Goal: Task Accomplishment & Management: Use online tool/utility

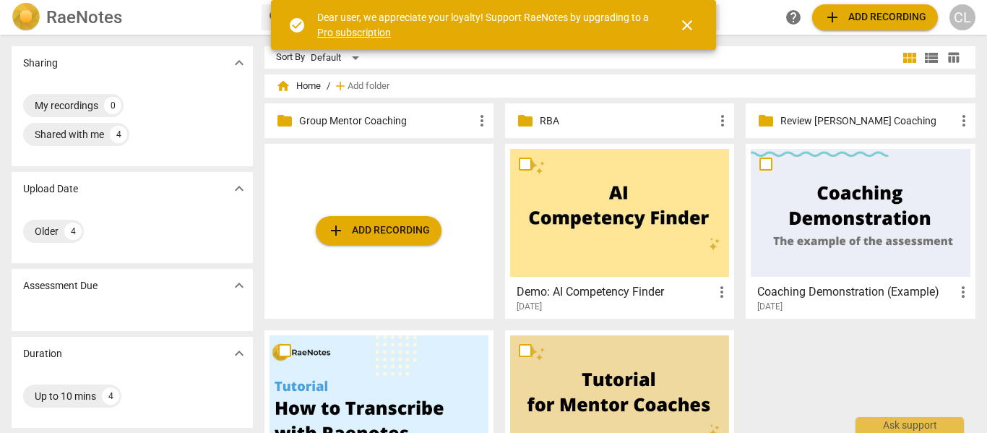
click at [376, 121] on p "Group Mentor Coaching" at bounding box center [386, 120] width 174 height 15
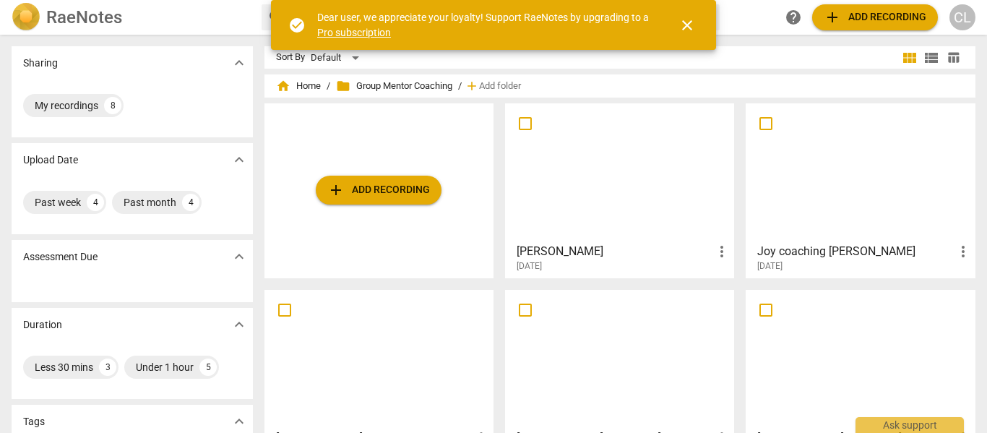
click at [390, 194] on span "add Add recording" at bounding box center [378, 189] width 103 height 17
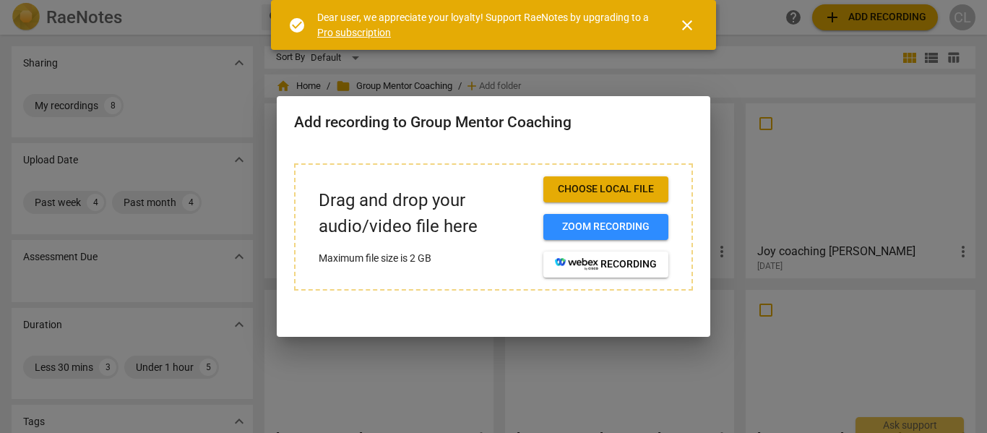
click at [588, 191] on span "Choose local file" at bounding box center [606, 189] width 102 height 14
click at [595, 72] on div at bounding box center [493, 216] width 987 height 433
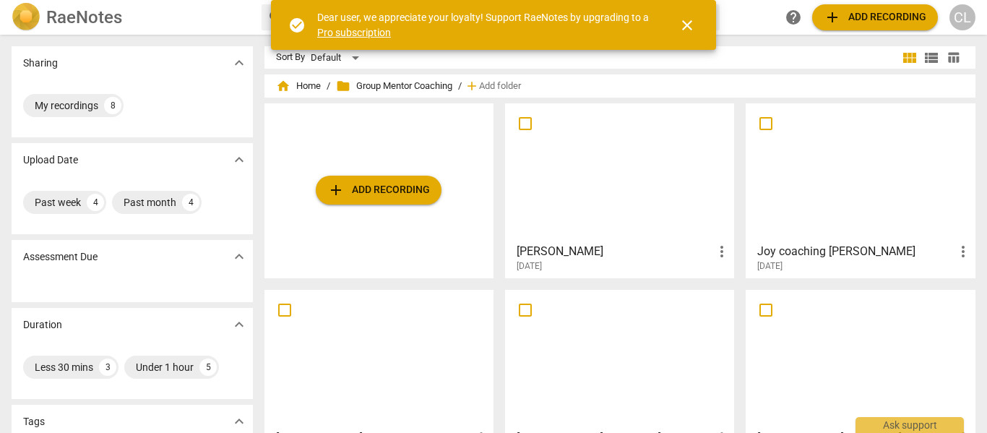
click at [371, 182] on span "add Add recording" at bounding box center [378, 189] width 103 height 17
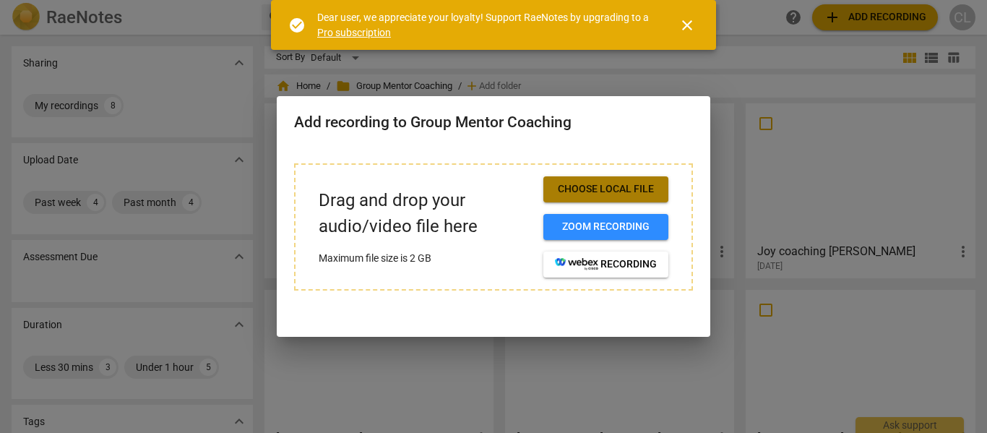
click at [576, 191] on span "Choose local file" at bounding box center [606, 189] width 102 height 14
click at [244, 166] on div at bounding box center [493, 216] width 987 height 433
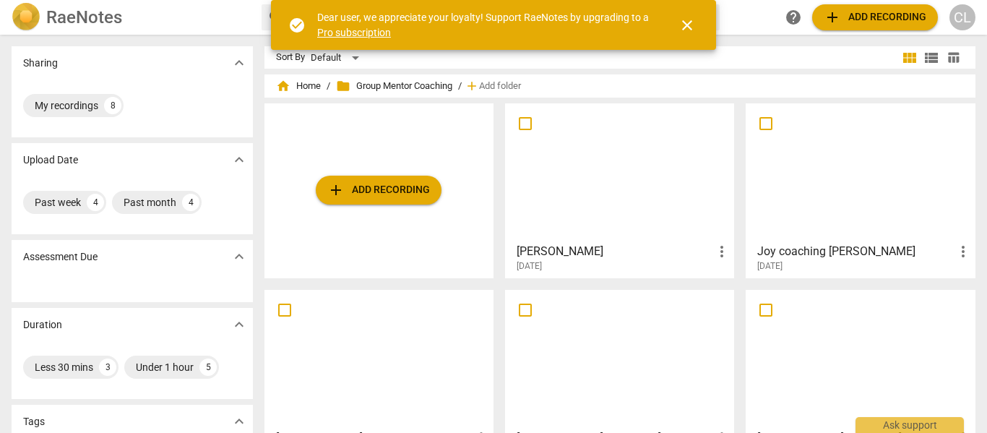
click at [366, 189] on span "add Add recording" at bounding box center [378, 189] width 103 height 17
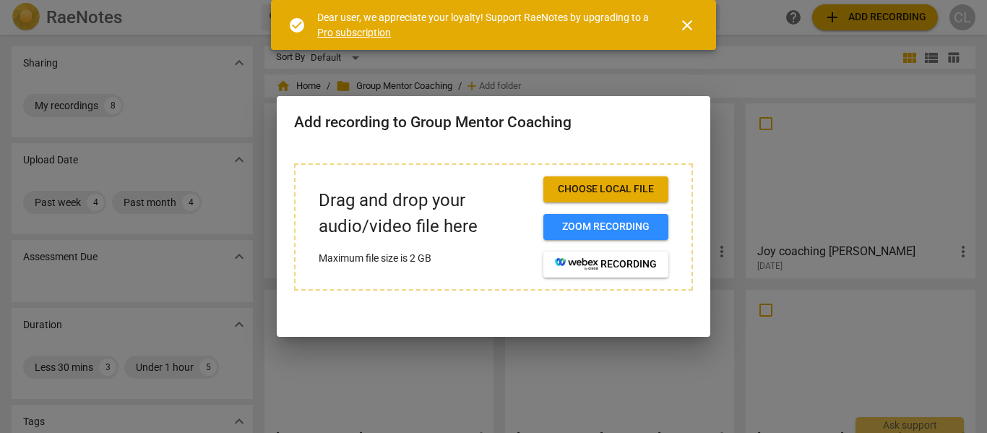
click at [615, 189] on span "Choose local file" at bounding box center [606, 189] width 102 height 14
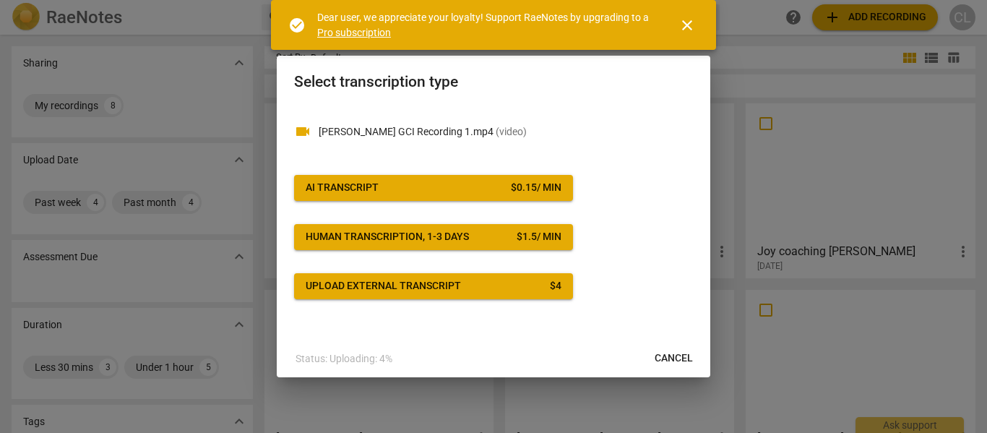
click at [529, 196] on button "AI Transcript $ 0.15 / min" at bounding box center [433, 188] width 279 height 26
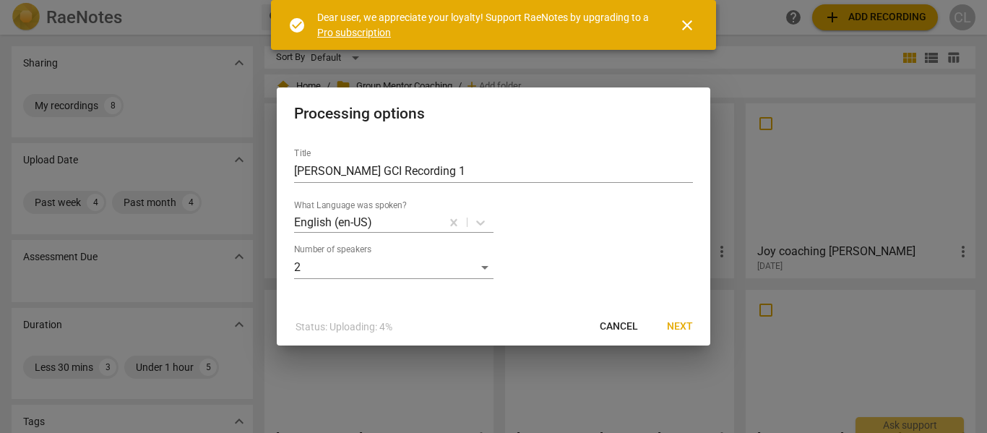
click at [677, 325] on span "Next" at bounding box center [680, 326] width 26 height 14
